Goal: Task Accomplishment & Management: Use online tool/utility

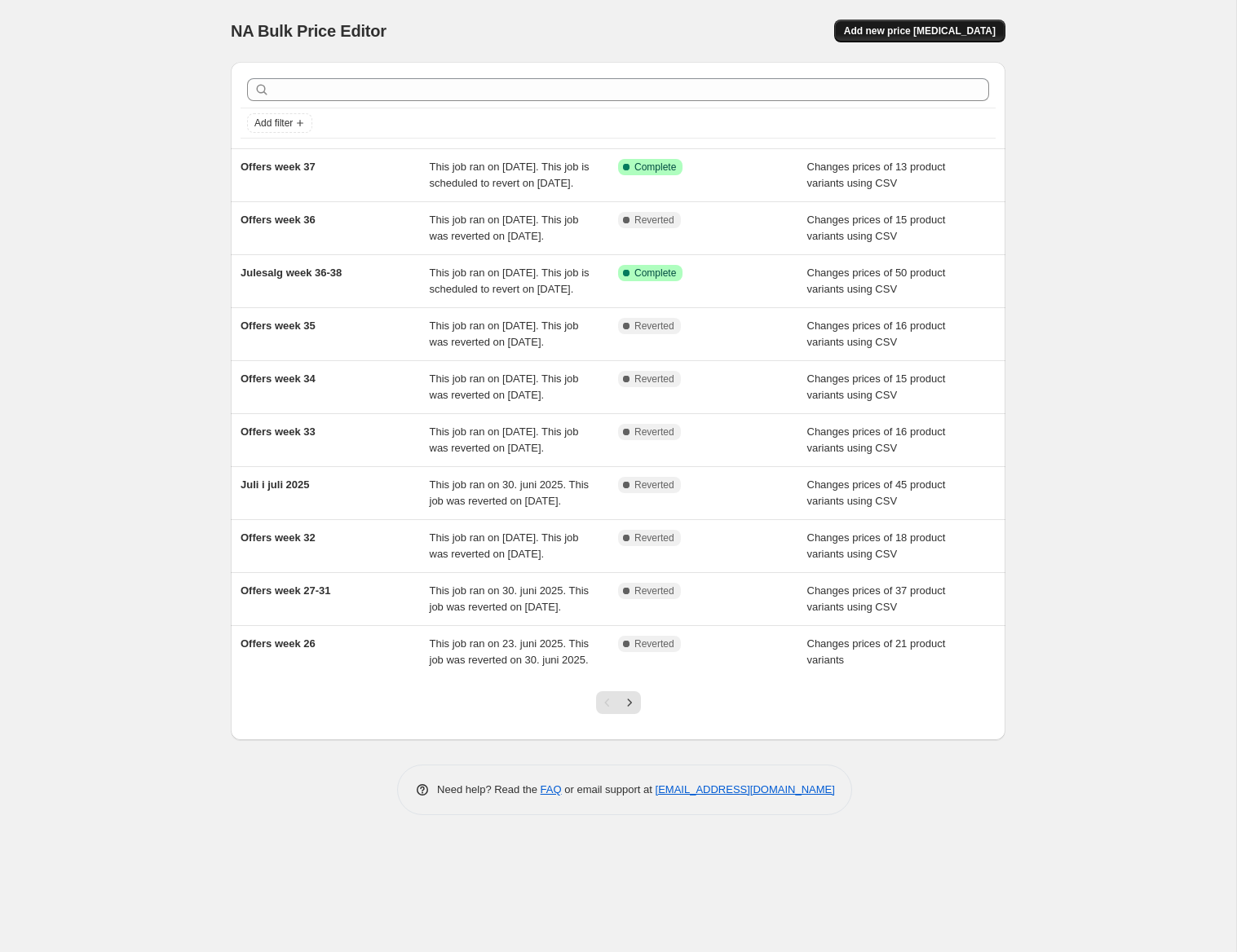
click at [946, 24] on button "Add new price [MEDICAL_DATA]" at bounding box center [920, 31] width 171 height 23
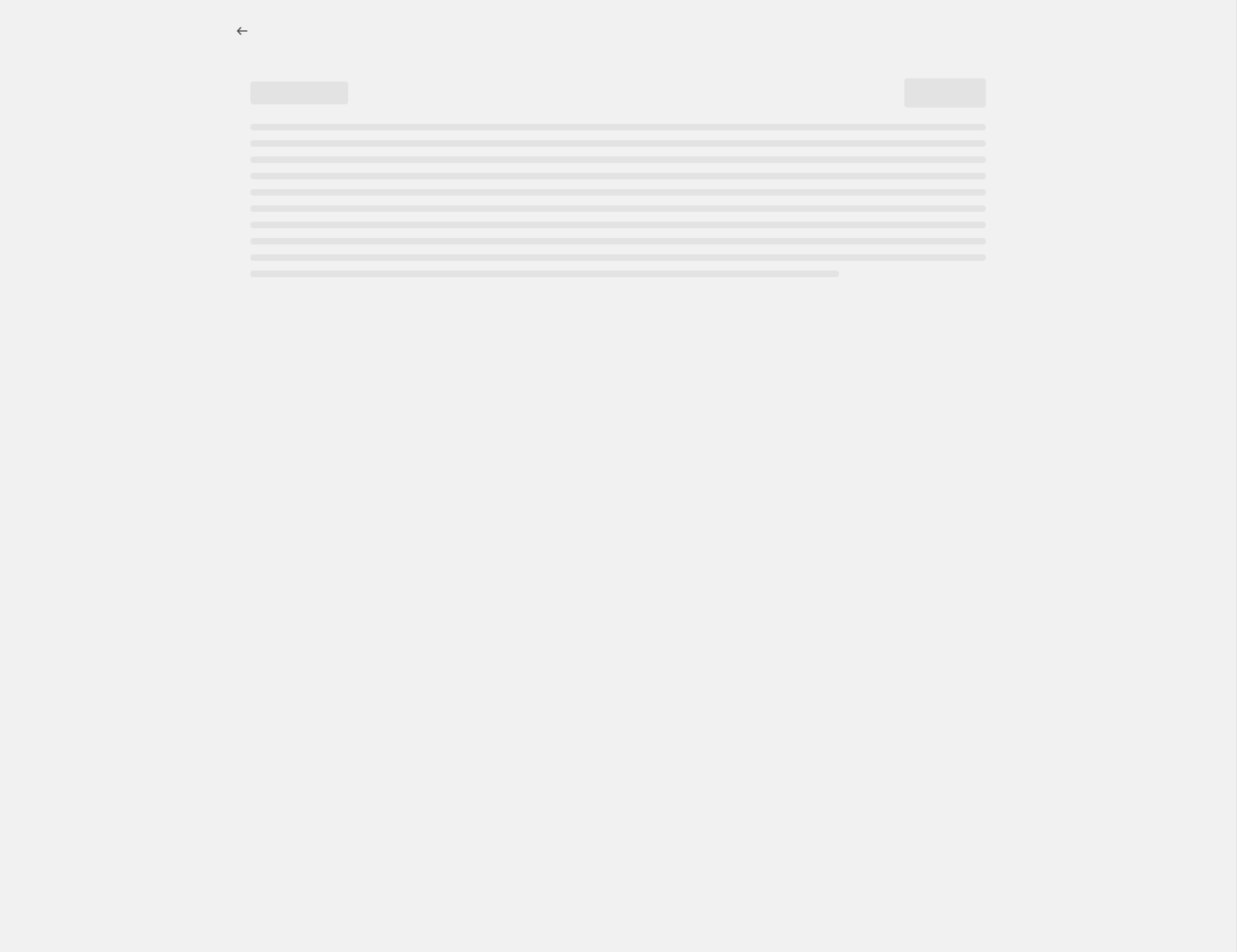
select select "percentage"
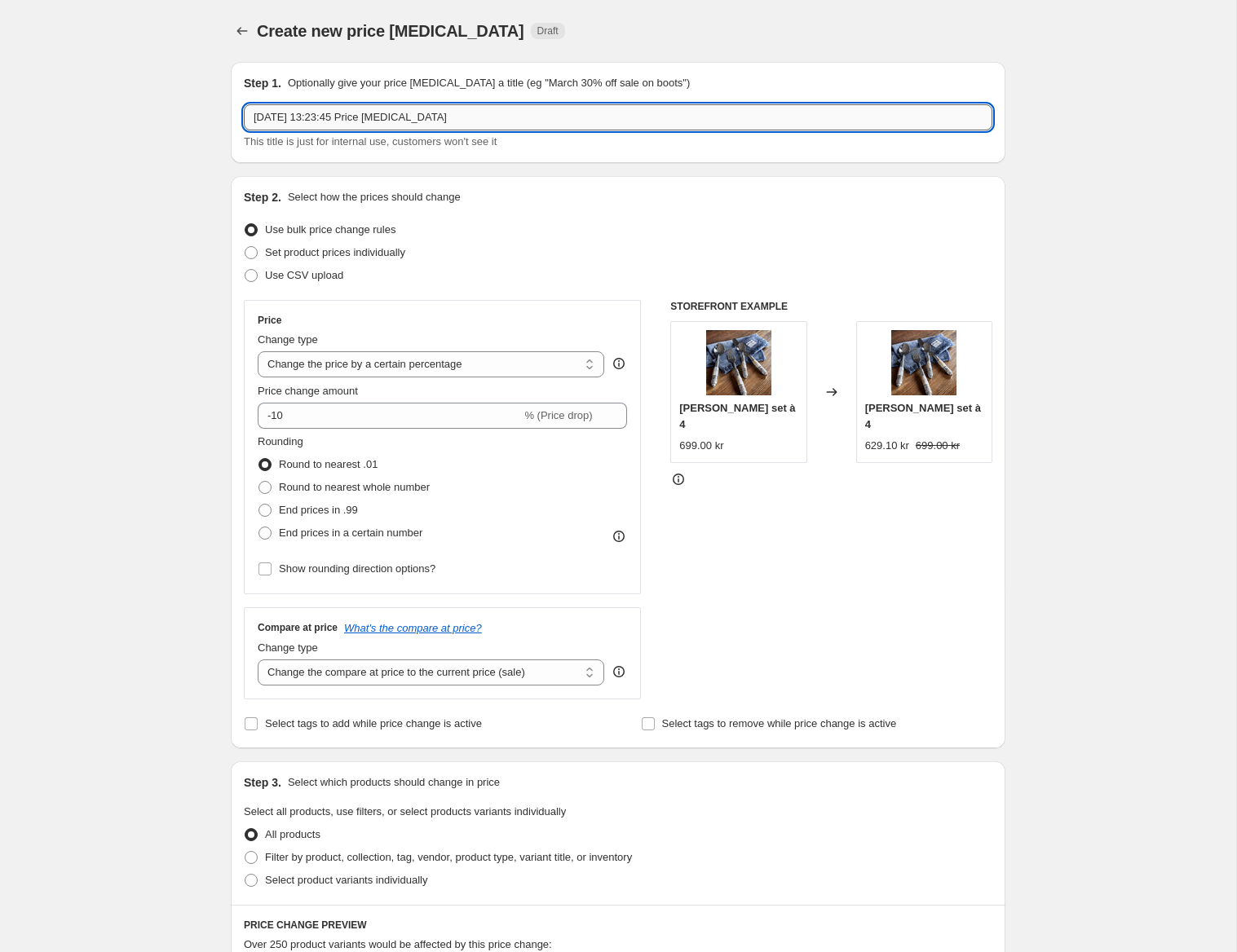
click at [399, 122] on input "[DATE] 13:23:45 Price [MEDICAL_DATA]" at bounding box center [618, 117] width 748 height 26
drag, startPoint x: 444, startPoint y: 118, endPoint x: -172, endPoint y: 82, distance: 617.1
click at [244, 105] on input "[DATE] 13:23:45 Price [MEDICAL_DATA]" at bounding box center [618, 117] width 748 height 26
type input "Offers week 38"
click at [255, 276] on span at bounding box center [251, 276] width 13 height 13
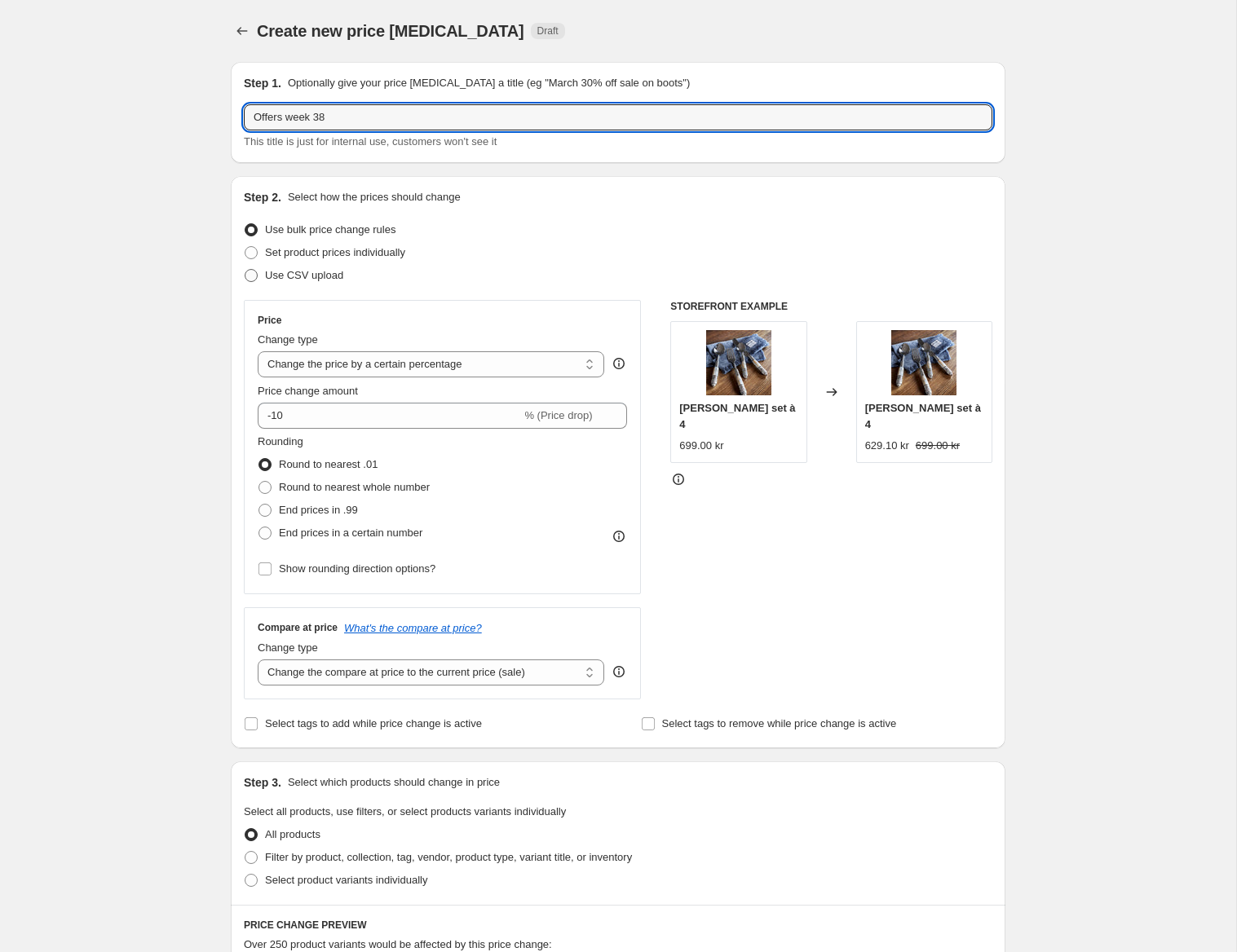
click at [245, 270] on input "Use CSV upload" at bounding box center [244, 269] width 1 height 1
radio input "true"
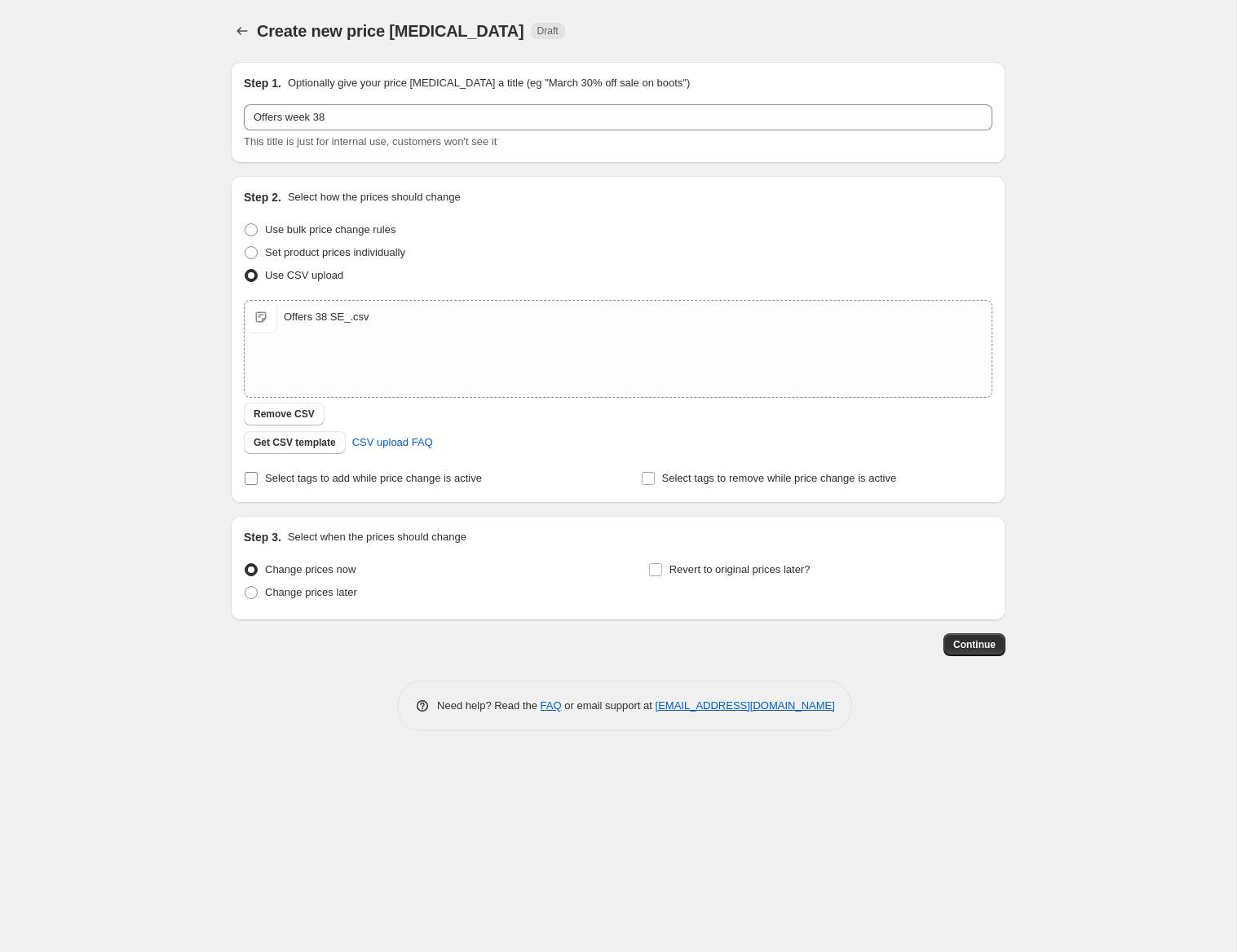
click at [253, 479] on input "Select tags to add while price change is active" at bounding box center [251, 479] width 13 height 13
checkbox input "true"
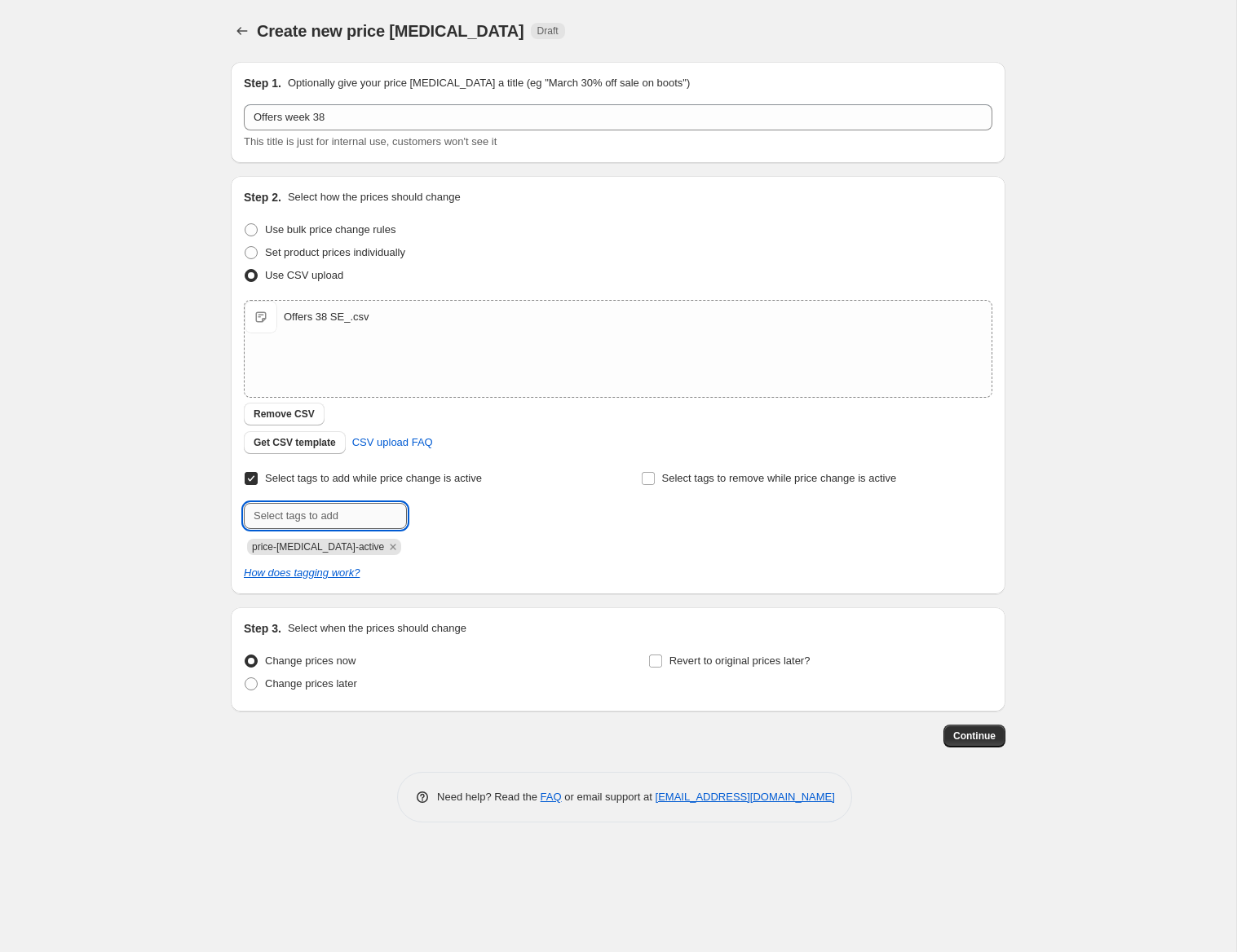
click at [312, 522] on input "text" at bounding box center [326, 515] width 164 height 26
type input "campaign_weekly"
click at [470, 517] on span "campaign_wee..." at bounding box center [481, 514] width 78 height 12
click at [252, 685] on span at bounding box center [251, 685] width 13 height 13
click at [245, 679] on input "Change prices later" at bounding box center [244, 678] width 1 height 1
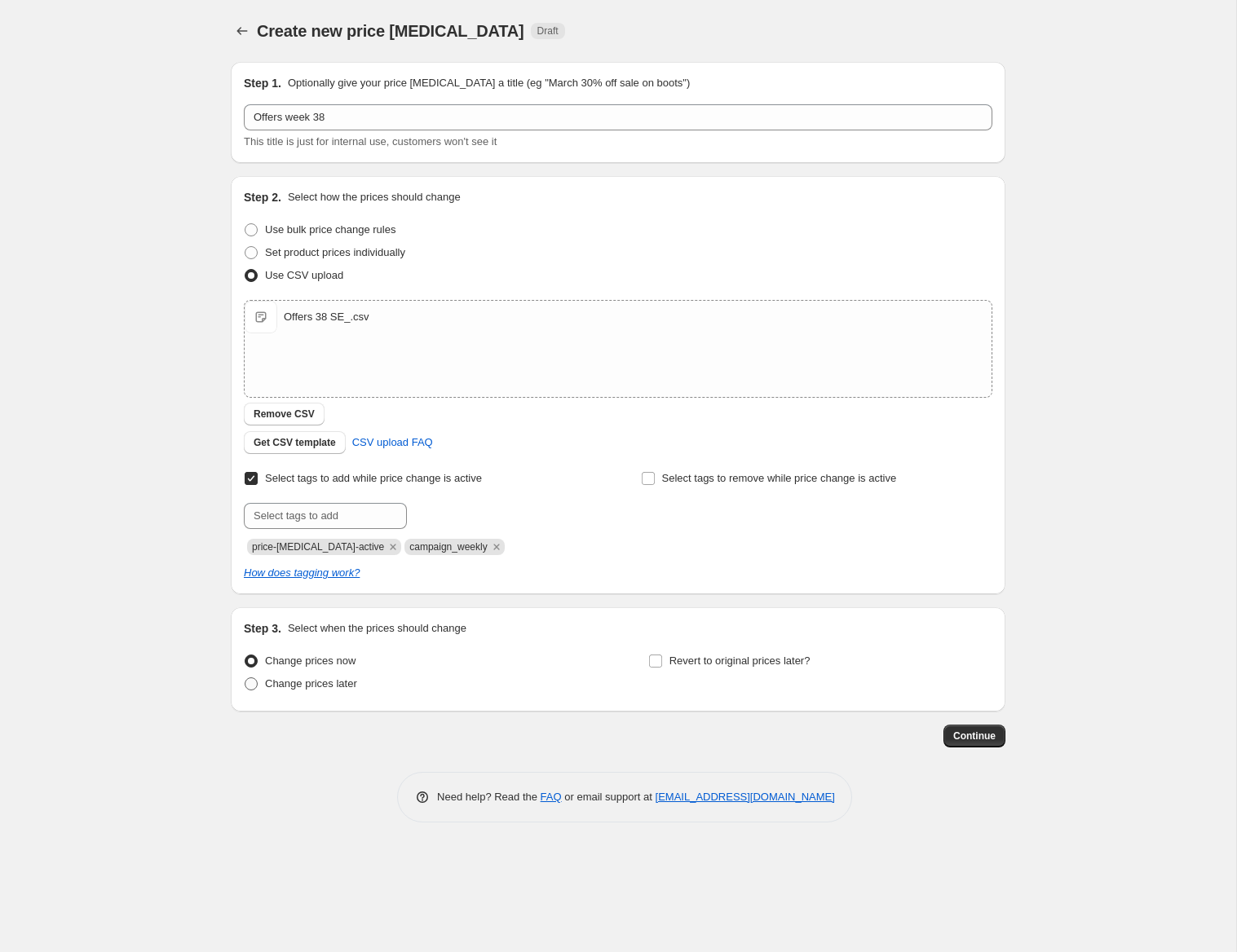
radio input "true"
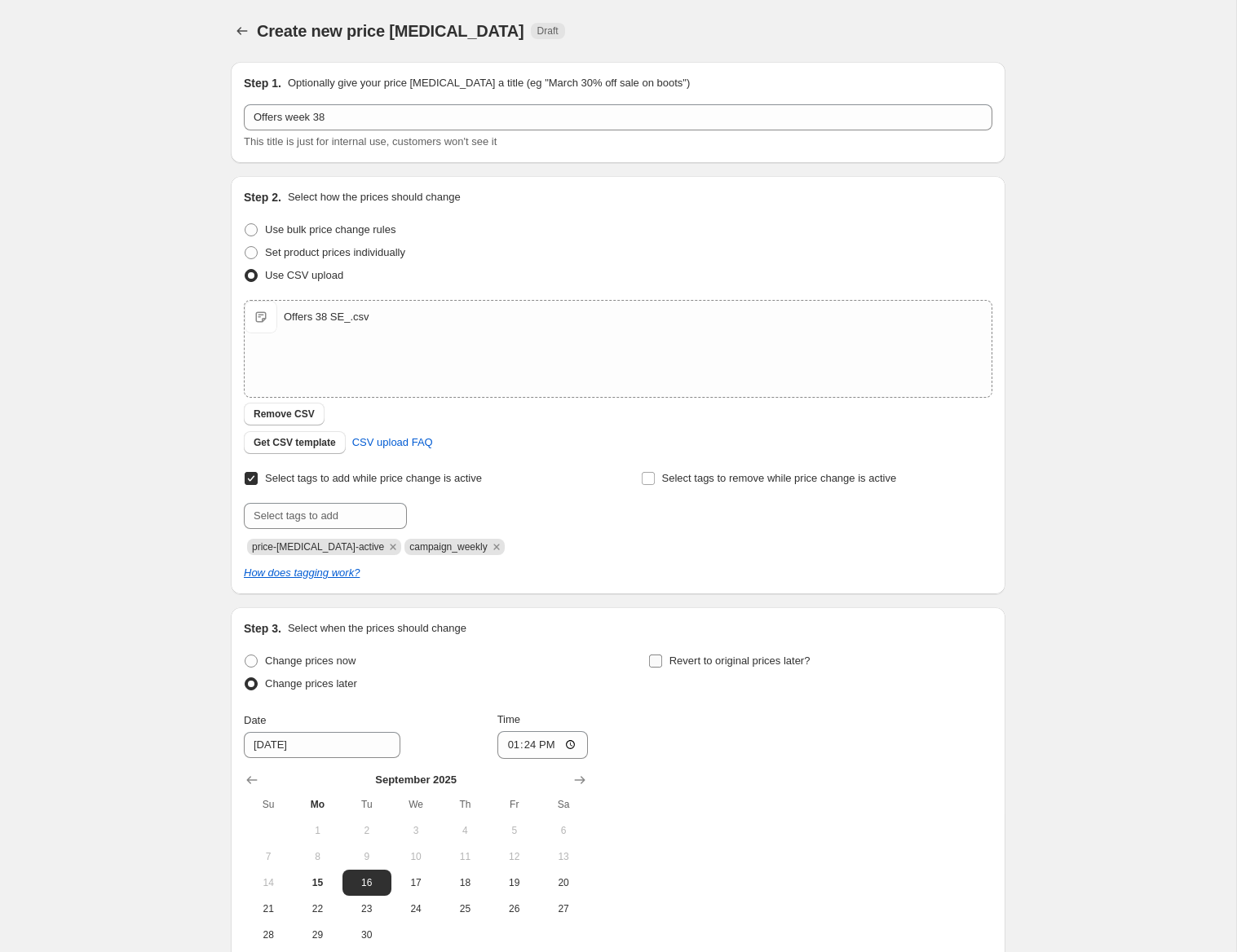
click at [662, 663] on input "Revert to original prices later?" at bounding box center [656, 662] width 13 height 13
checkbox input "true"
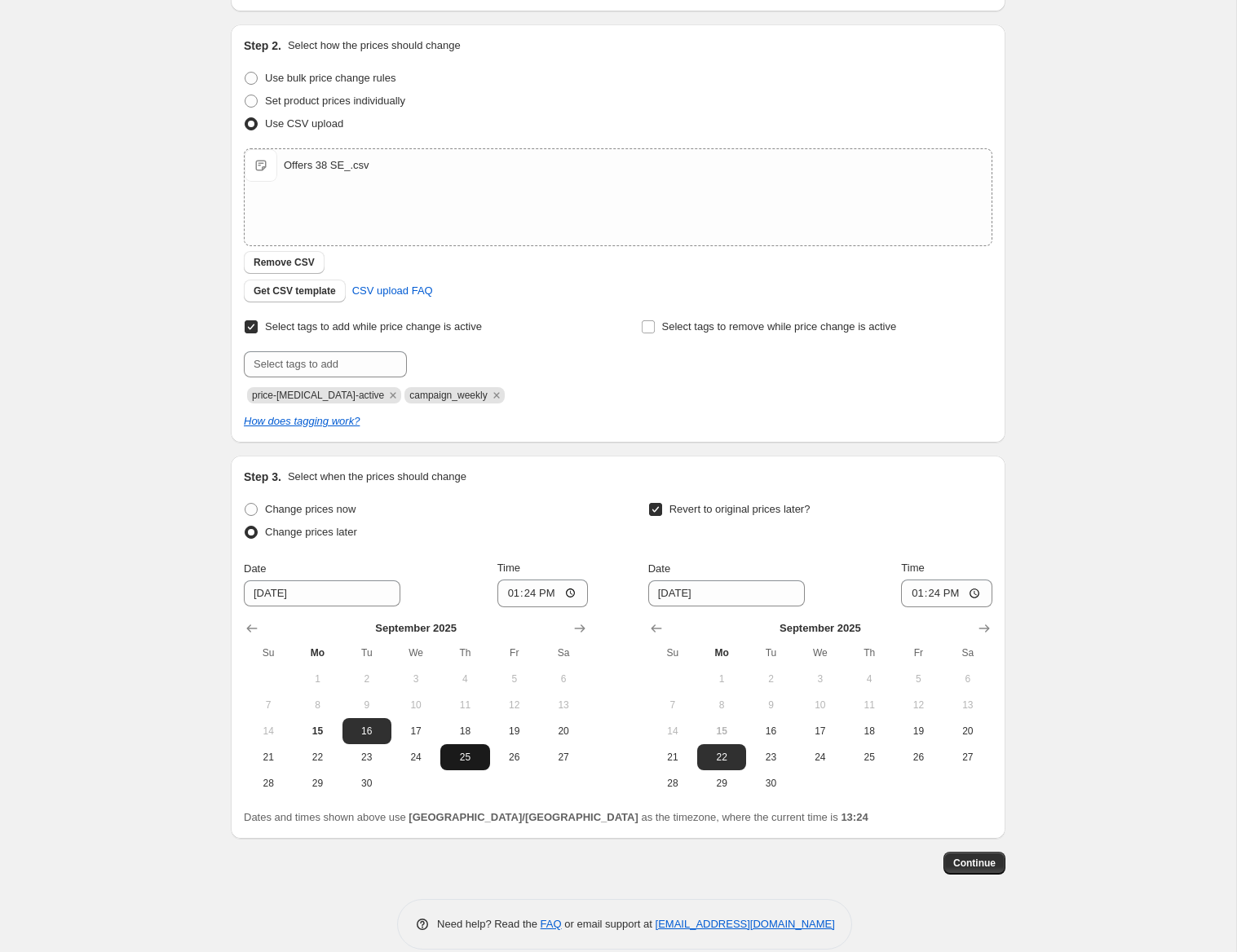
scroll to position [172, 0]
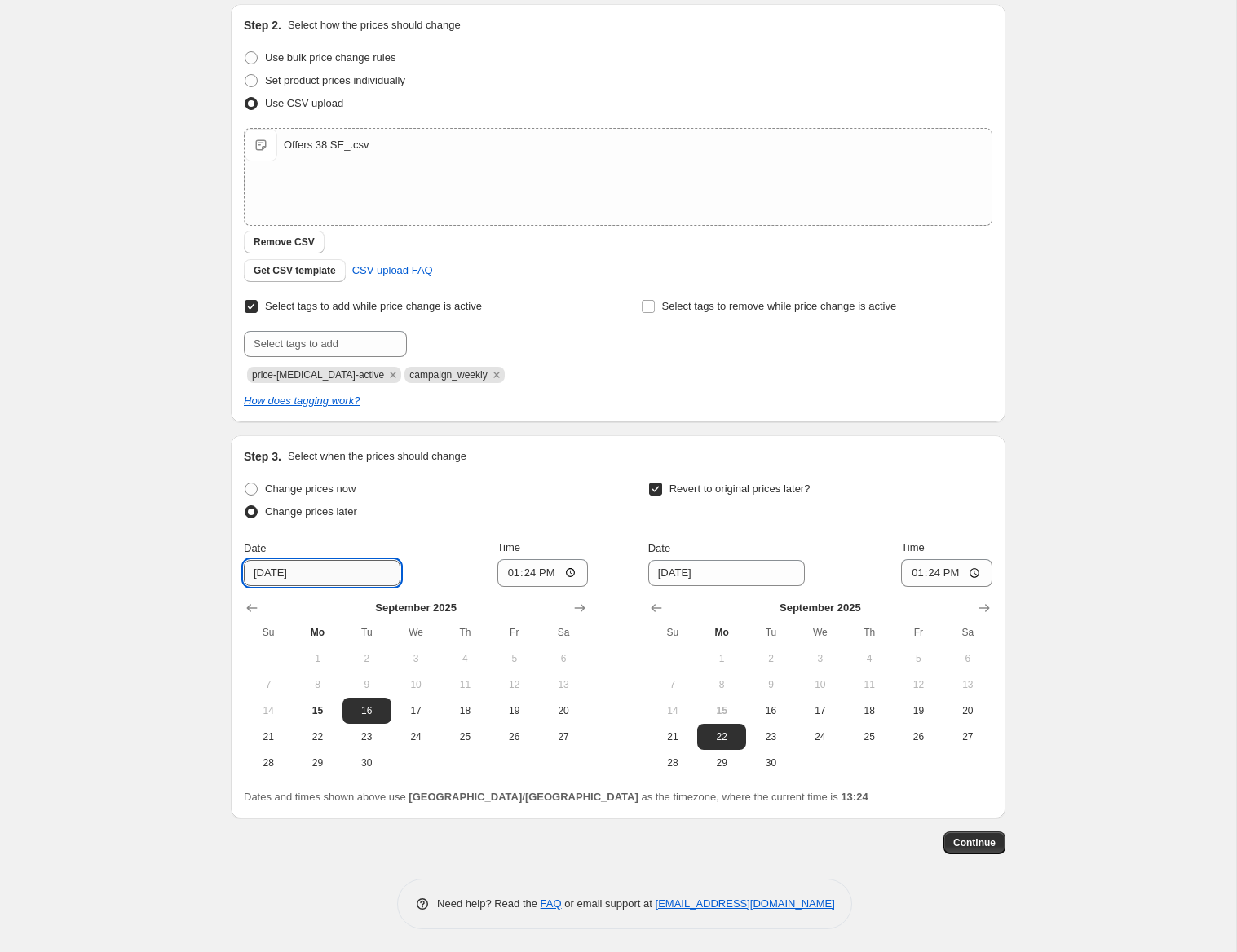
click at [319, 579] on input "[DATE]" at bounding box center [322, 573] width 157 height 26
click at [316, 708] on span "15" at bounding box center [316, 712] width 36 height 13
type input "[DATE]"
click at [550, 571] on input "13:24" at bounding box center [543, 573] width 91 height 28
type input "15:00"
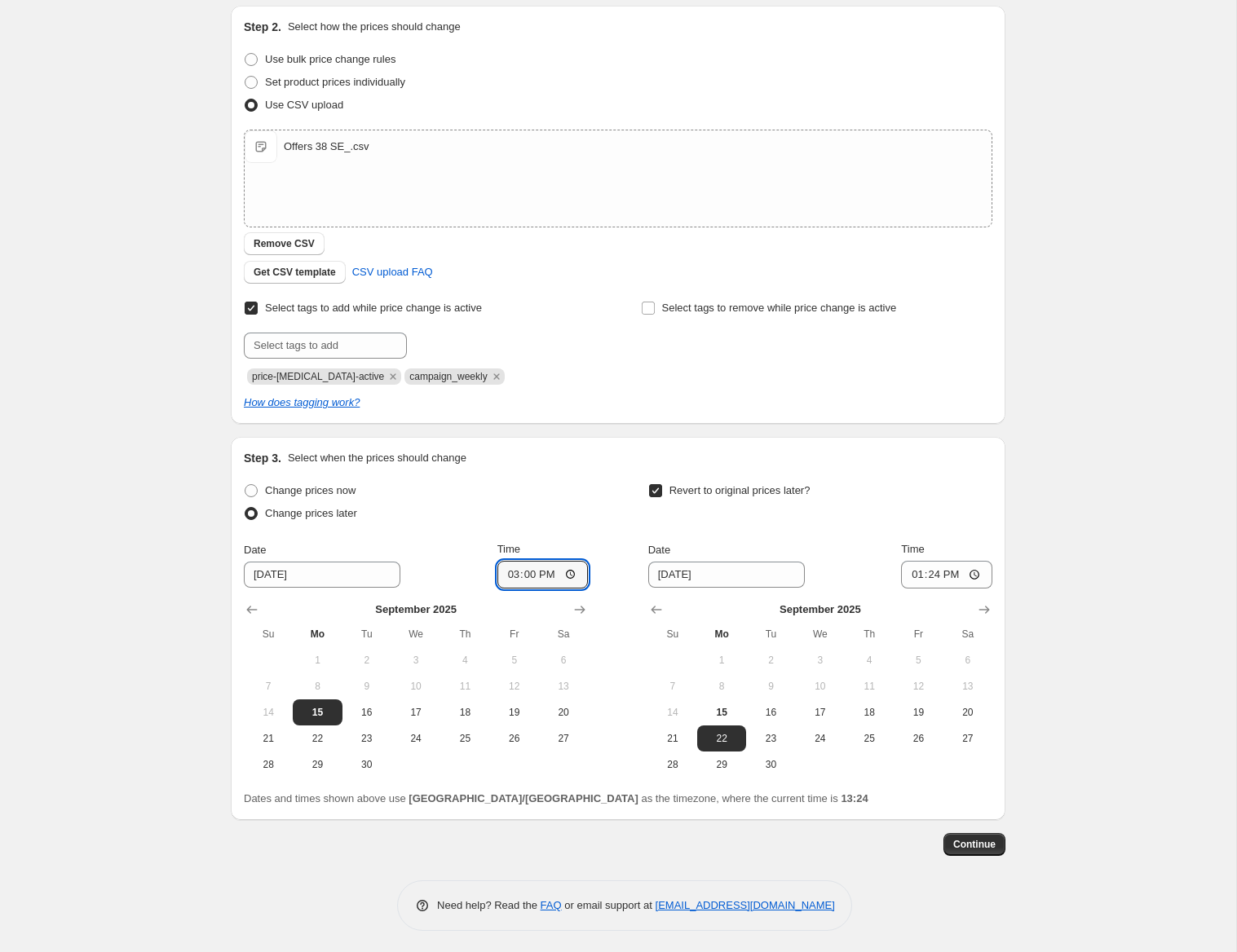
scroll to position [169, 0]
click at [952, 577] on input "13:24" at bounding box center [947, 575] width 91 height 28
type input "14:55"
click at [987, 841] on span "Continue" at bounding box center [974, 846] width 42 height 13
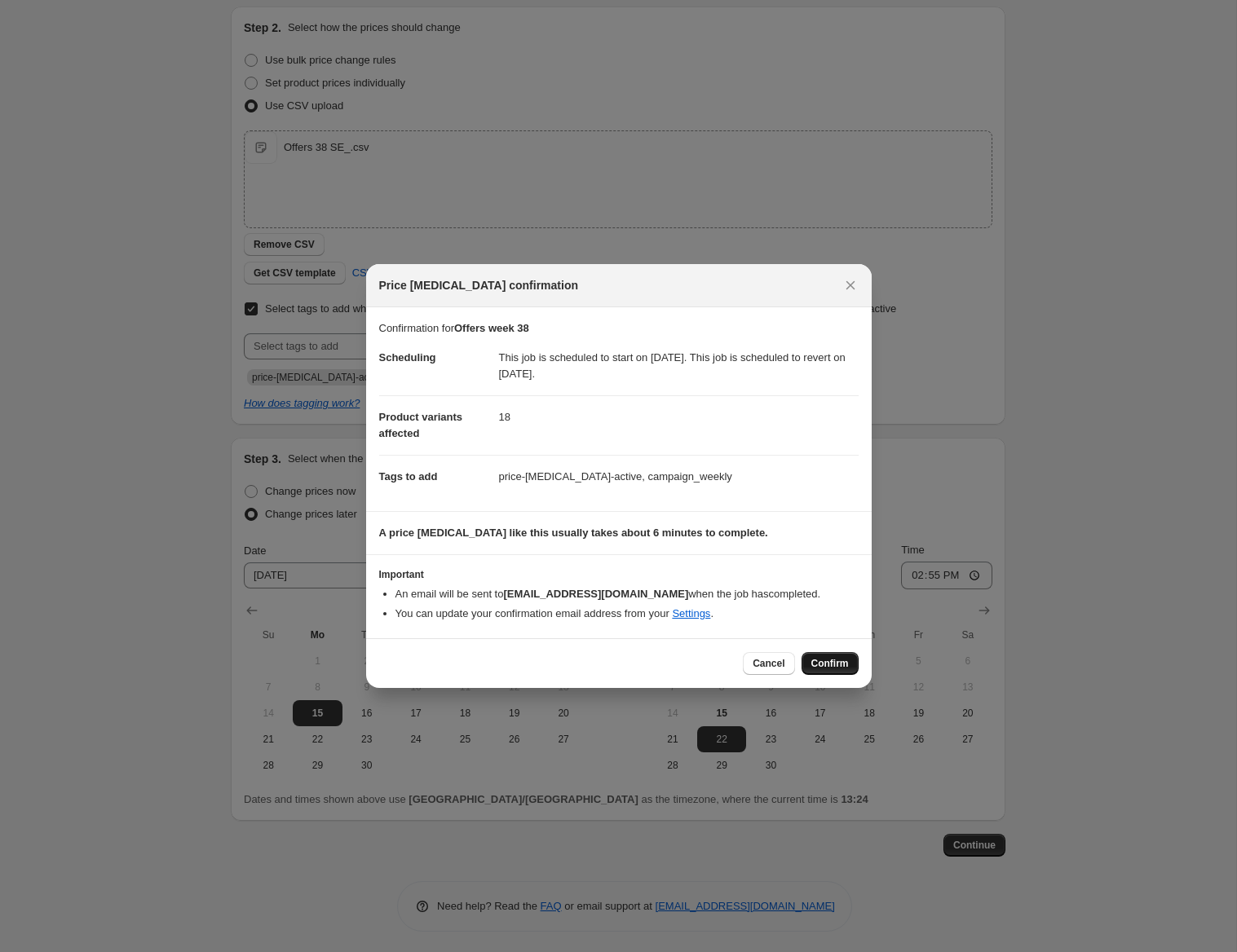
click at [818, 664] on span "Confirm" at bounding box center [830, 664] width 38 height 13
